Goal: Navigation & Orientation: Find specific page/section

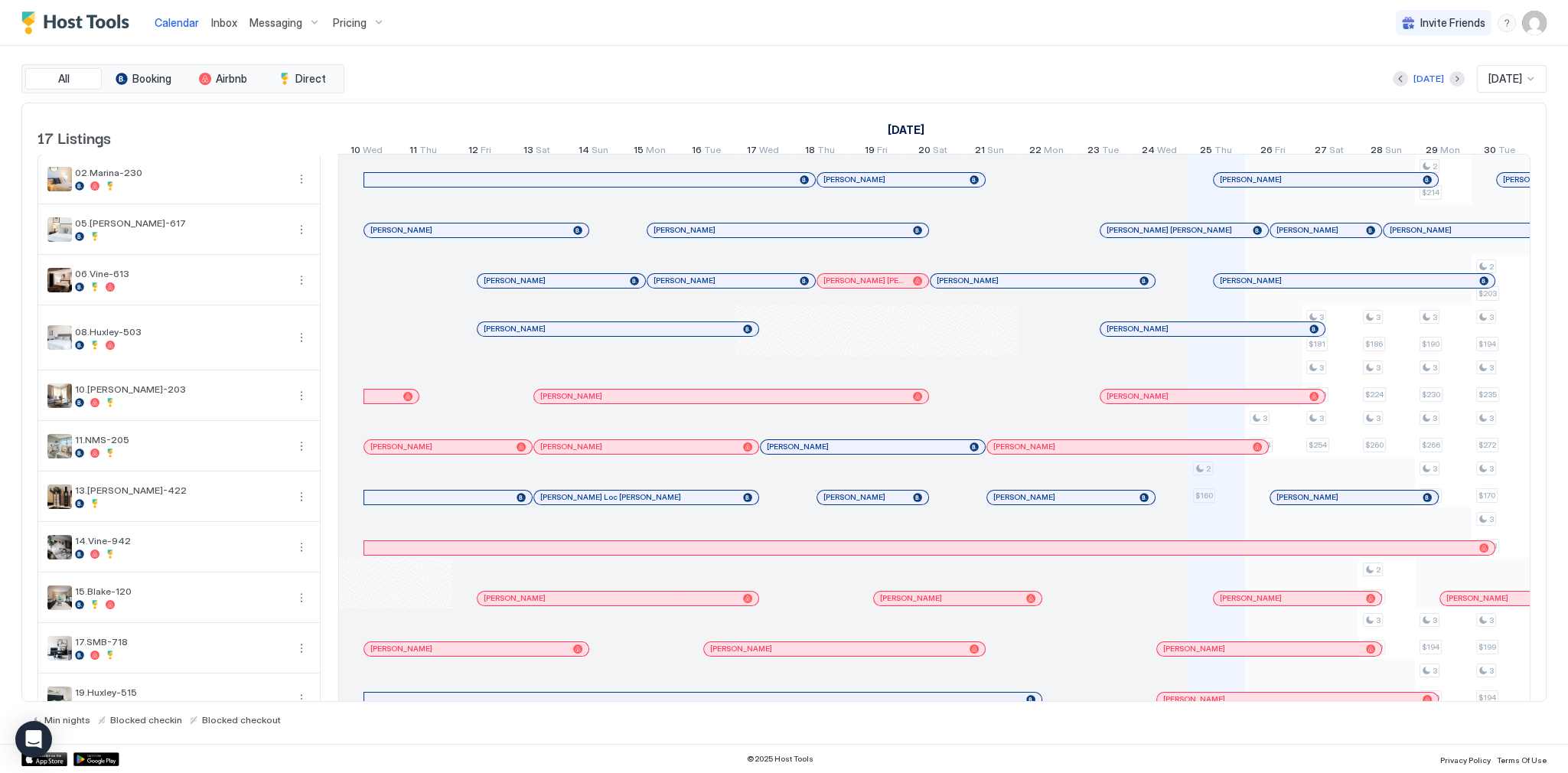
scroll to position [0, 666]
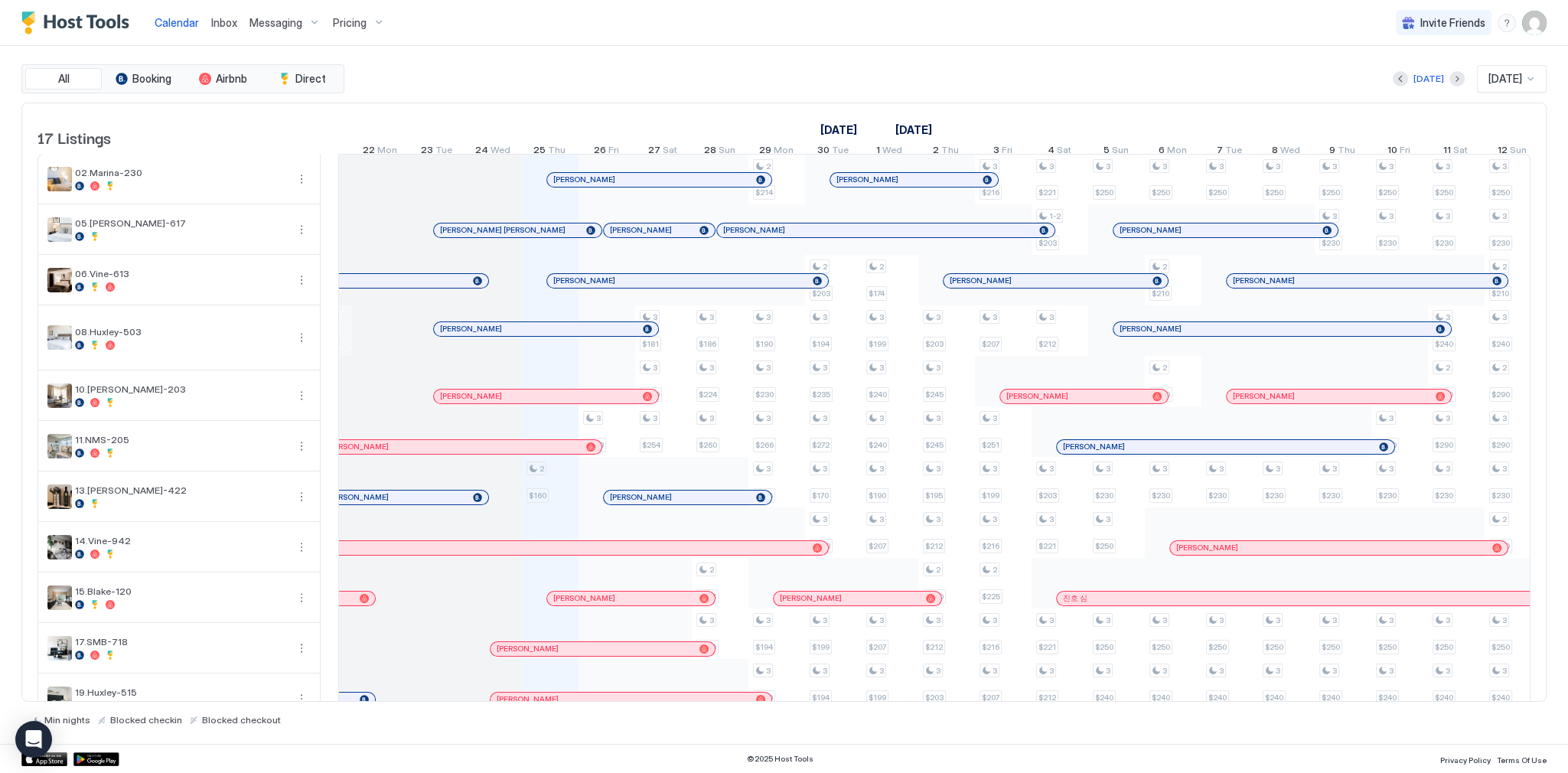
click at [1016, 91] on div "[DATE] [DATE]" at bounding box center [947, 78] width 1199 height 28
click at [707, 74] on div "[DATE] [DATE]" at bounding box center [947, 78] width 1199 height 28
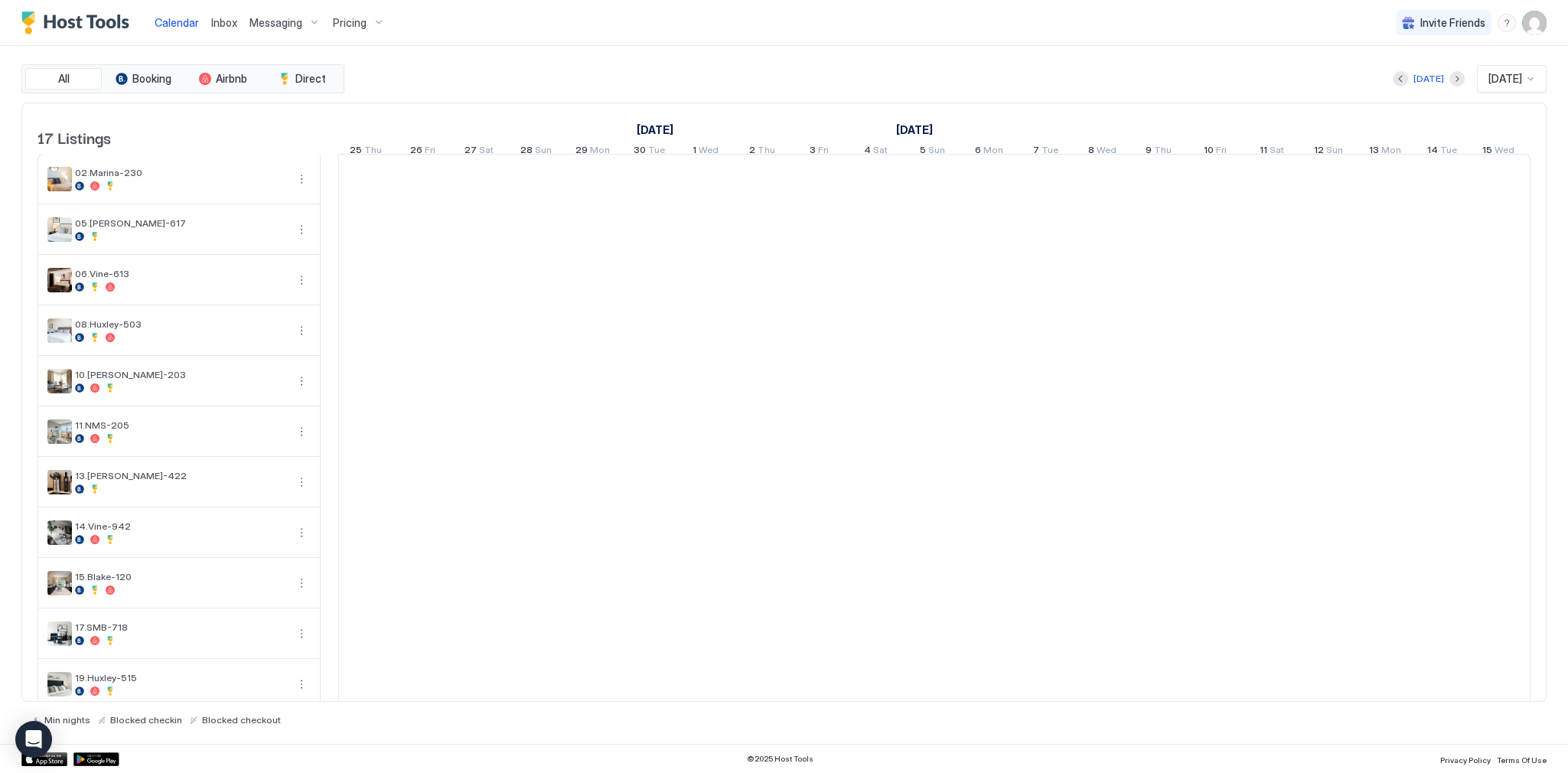
scroll to position [0, 850]
click at [471, 49] on div "All Booking Airbnb Direct [DATE] [DATE] 17 Listings [DATE] [DATE] [DATE] 10 Wed…" at bounding box center [784, 394] width 1525 height 697
click at [86, 27] on img "Host Tools Logo" at bounding box center [79, 23] width 115 height 23
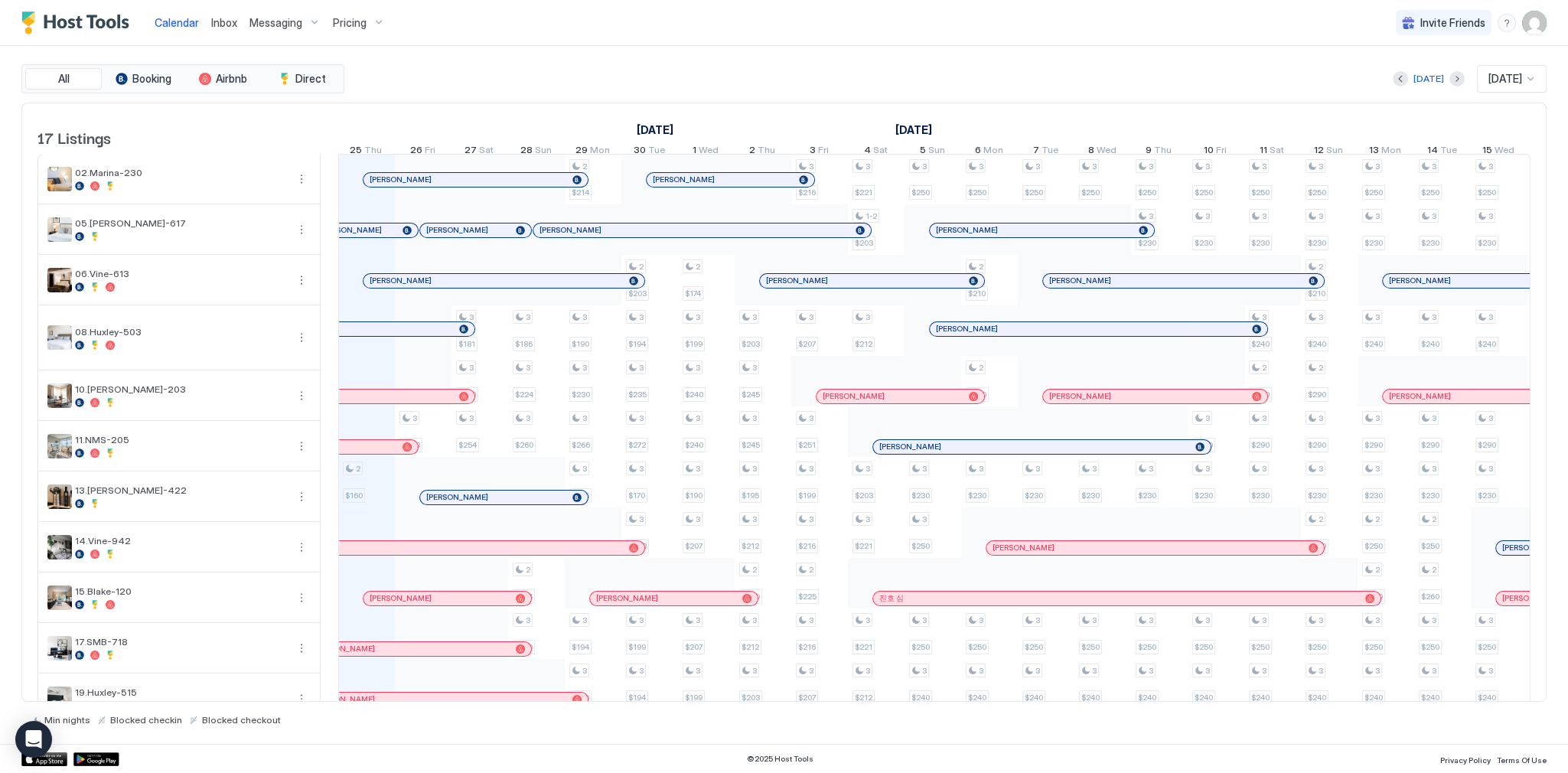
click at [86, 27] on img "Host Tools Logo" at bounding box center [79, 23] width 115 height 23
click at [557, 98] on div "All Booking Airbnb Direct Today Sep 2025 17 Listings September 2025 October 202…" at bounding box center [784, 395] width 1525 height 661
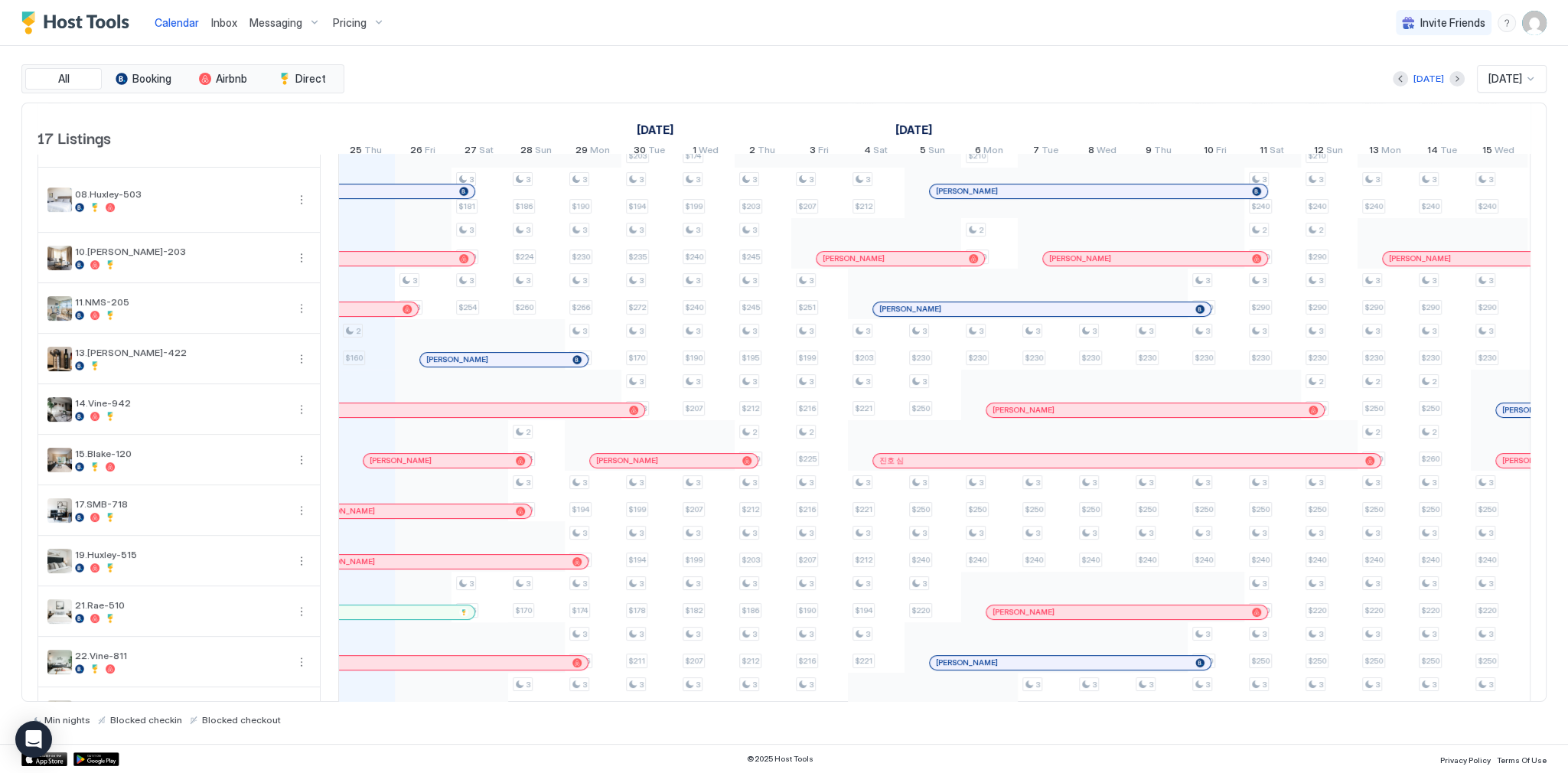
scroll to position [0, 0]
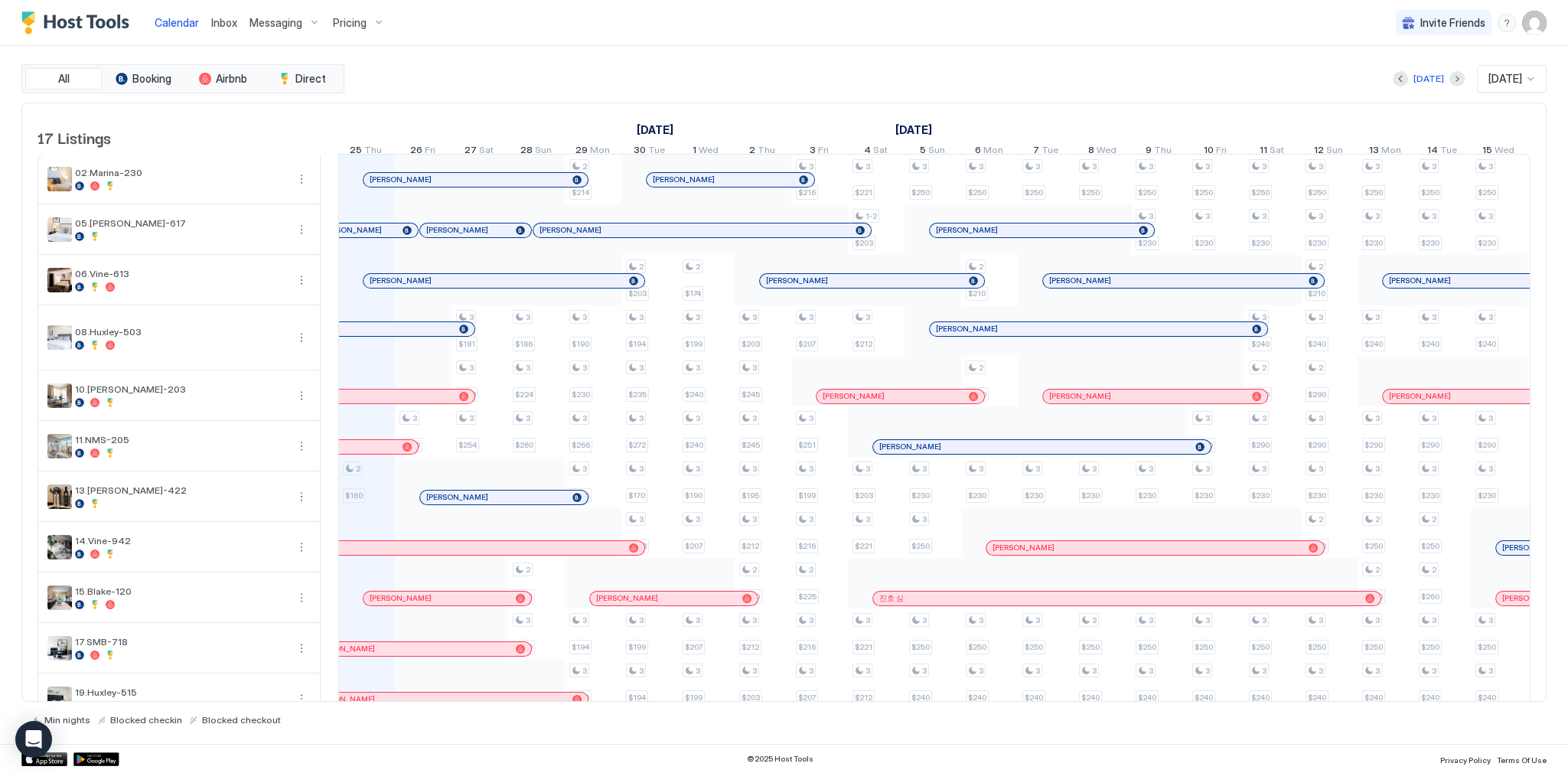
click at [640, 76] on div "[DATE] [DATE]" at bounding box center [947, 78] width 1199 height 28
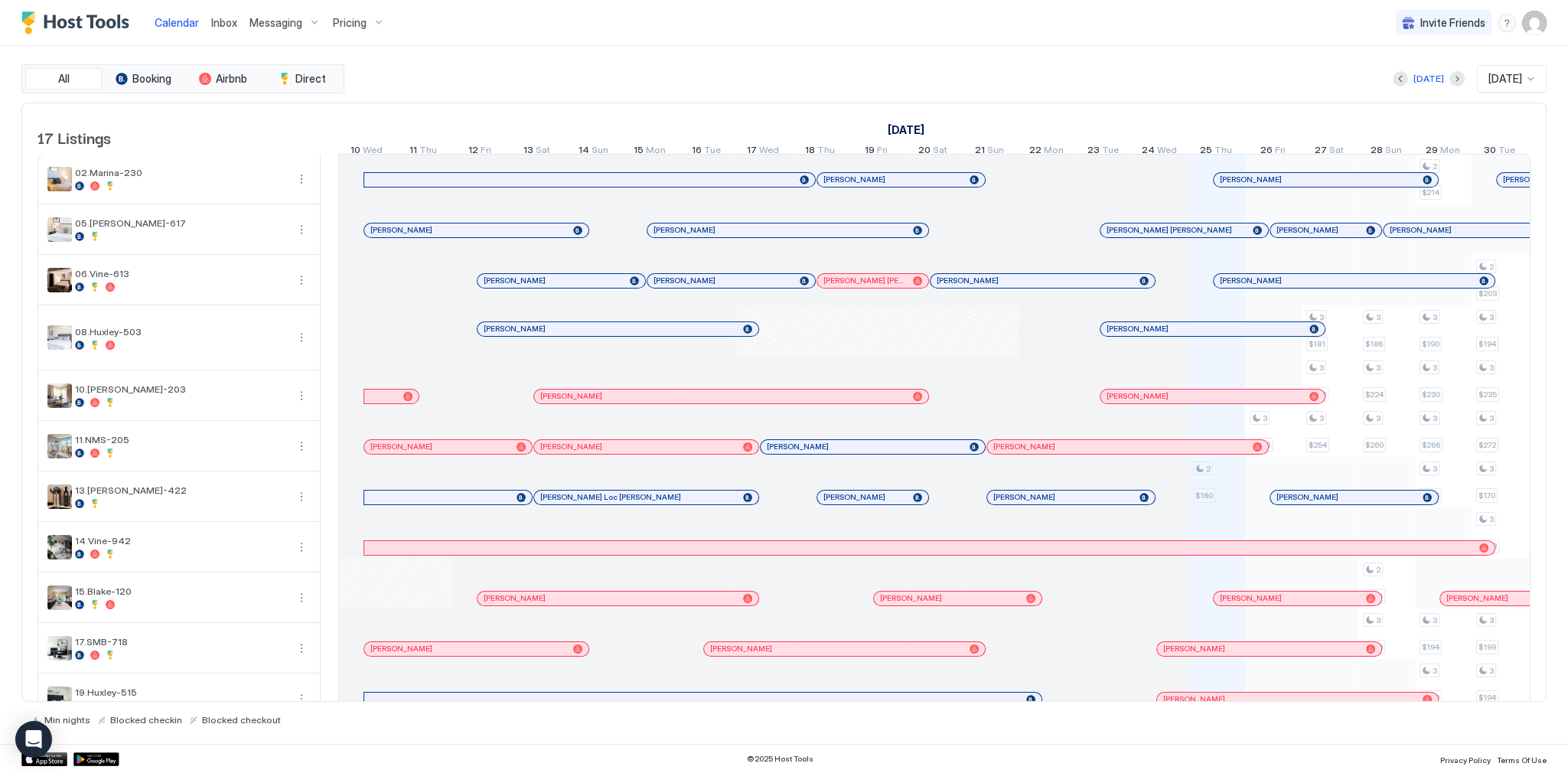
scroll to position [0, 850]
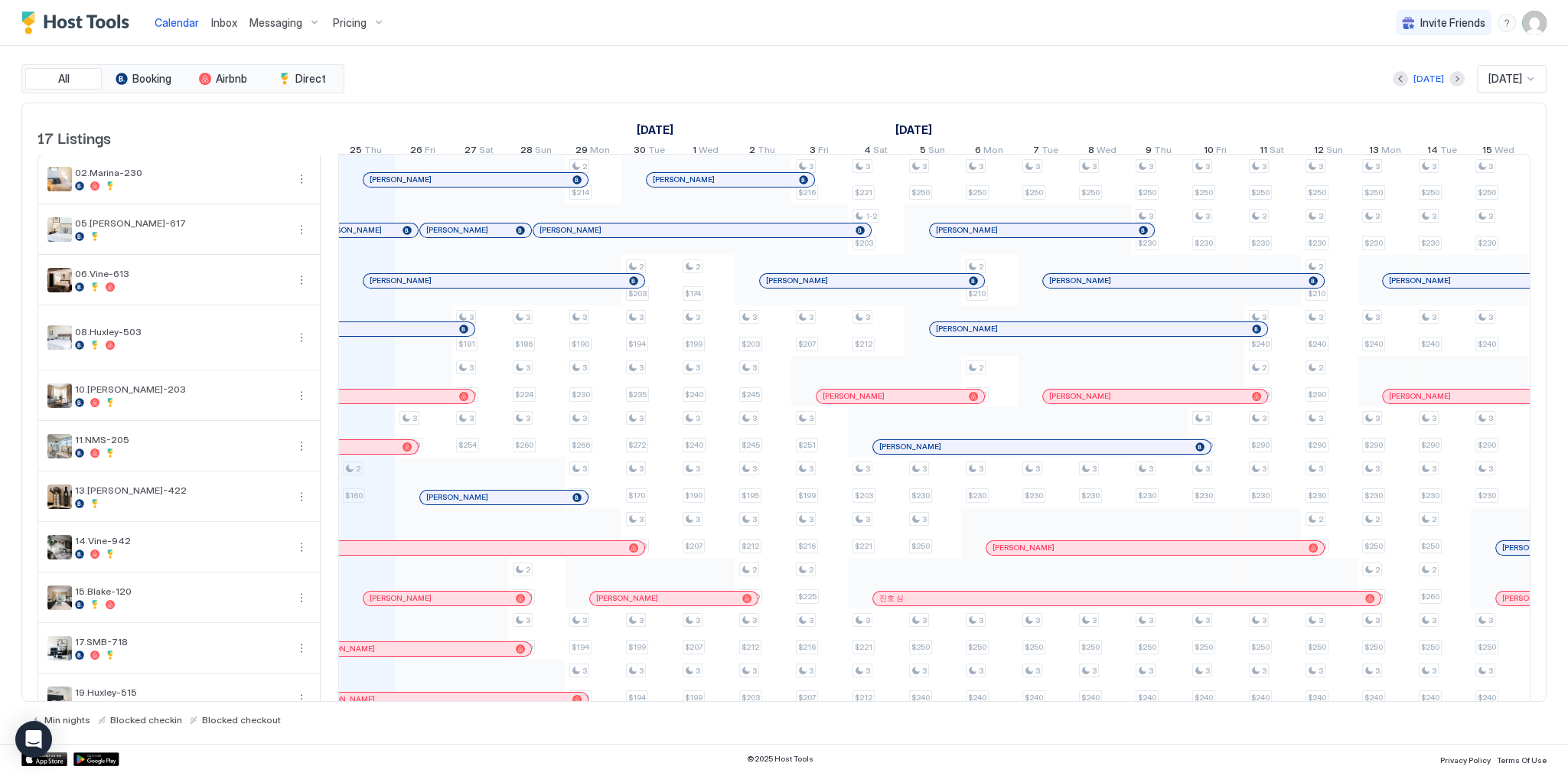
click at [623, 82] on div "[DATE] [DATE]" at bounding box center [947, 78] width 1199 height 28
click at [618, 97] on div "All Booking Airbnb Direct Today Sep 2025 17 Listings September 2025 October 202…" at bounding box center [784, 395] width 1525 height 661
click at [175, 21] on span "Calendar" at bounding box center [176, 22] width 44 height 13
click at [701, 62] on div "All Booking Airbnb Direct Today Sep 2025 17 Listings September 2025 October 202…" at bounding box center [784, 394] width 1525 height 697
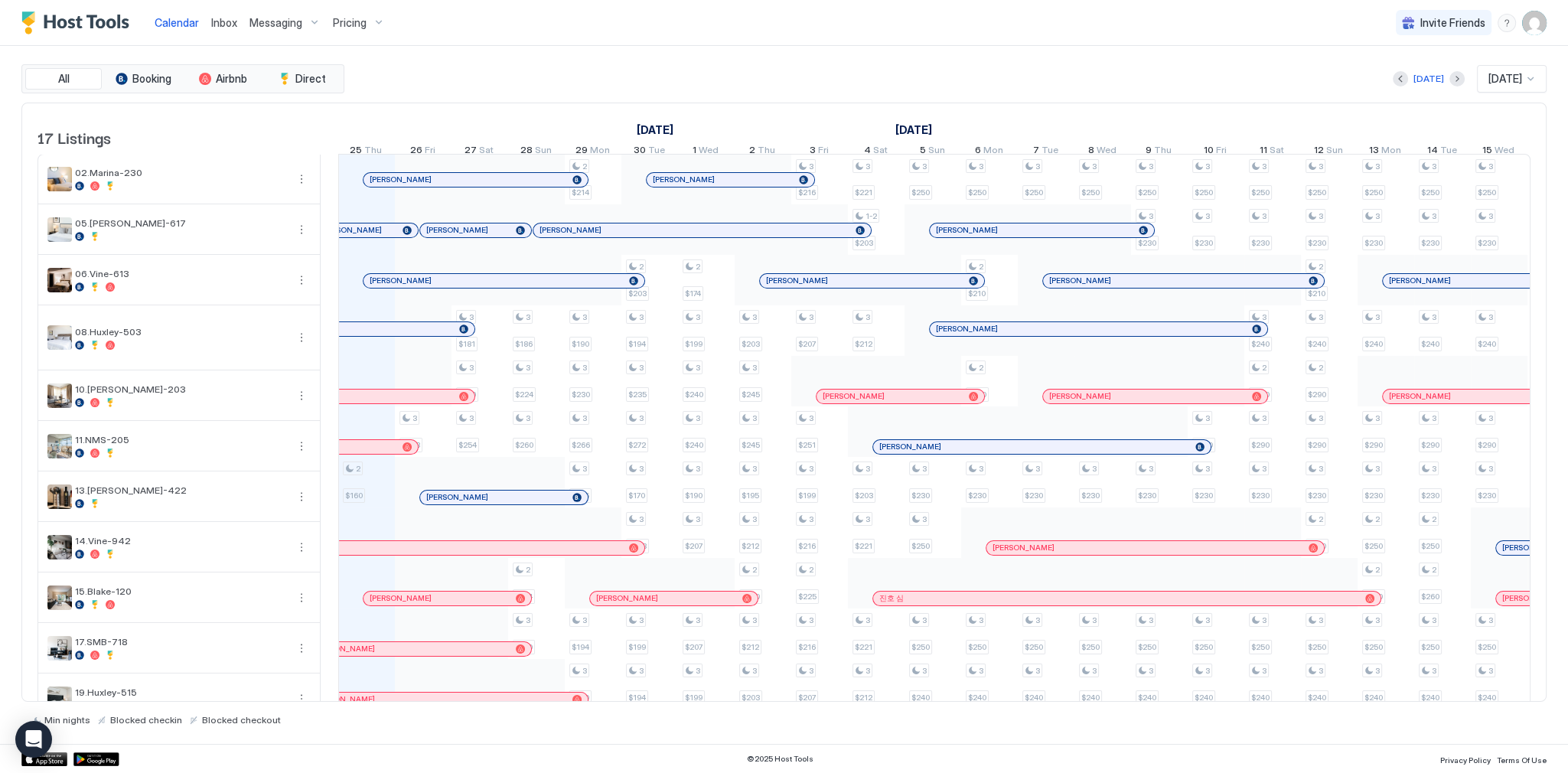
click at [454, 96] on div "All Booking Airbnb Direct Today Sep 2025 17 Listings September 2025 October 202…" at bounding box center [784, 395] width 1525 height 661
click at [180, 22] on span "Calendar" at bounding box center [176, 22] width 44 height 13
click at [82, 22] on img "Host Tools Logo" at bounding box center [79, 23] width 115 height 23
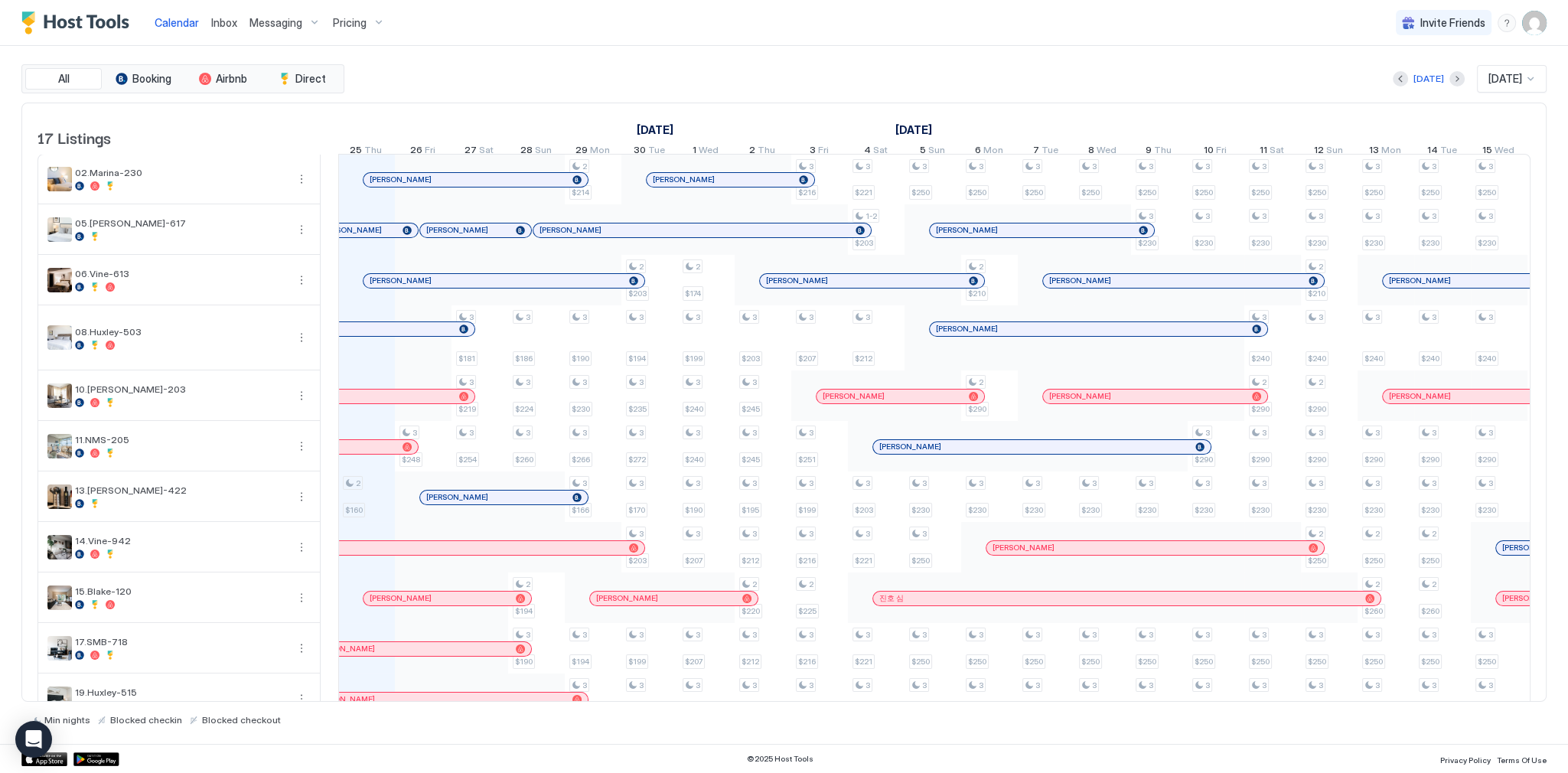
click at [763, 51] on div "All Booking Airbnb Direct Today Sep 2025 17 Listings September 2025 October 202…" at bounding box center [784, 394] width 1525 height 697
